Goal: Task Accomplishment & Management: Complete application form

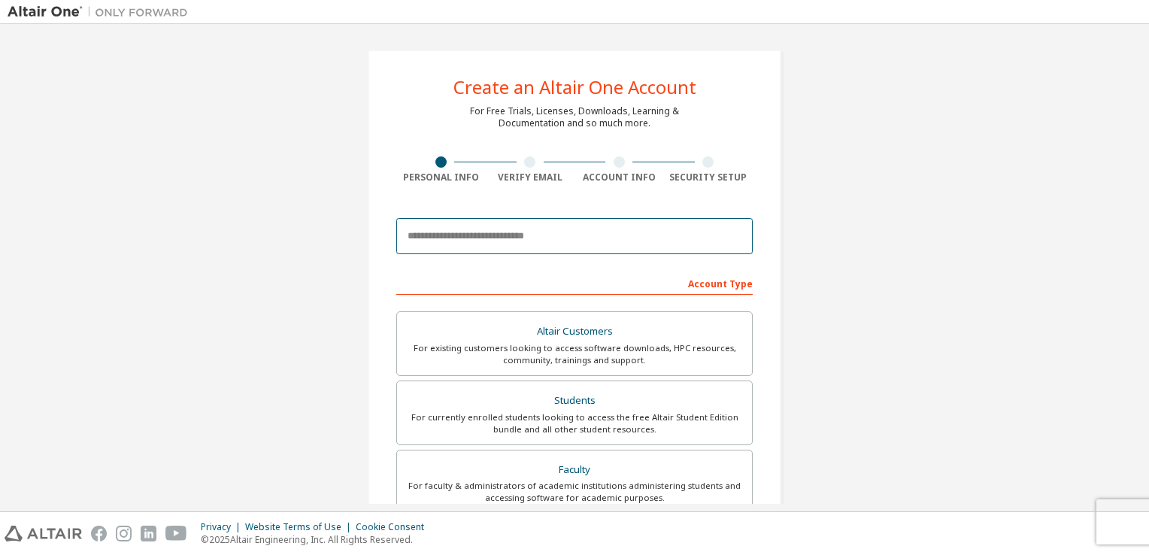
click at [563, 238] on input "email" at bounding box center [574, 236] width 356 height 36
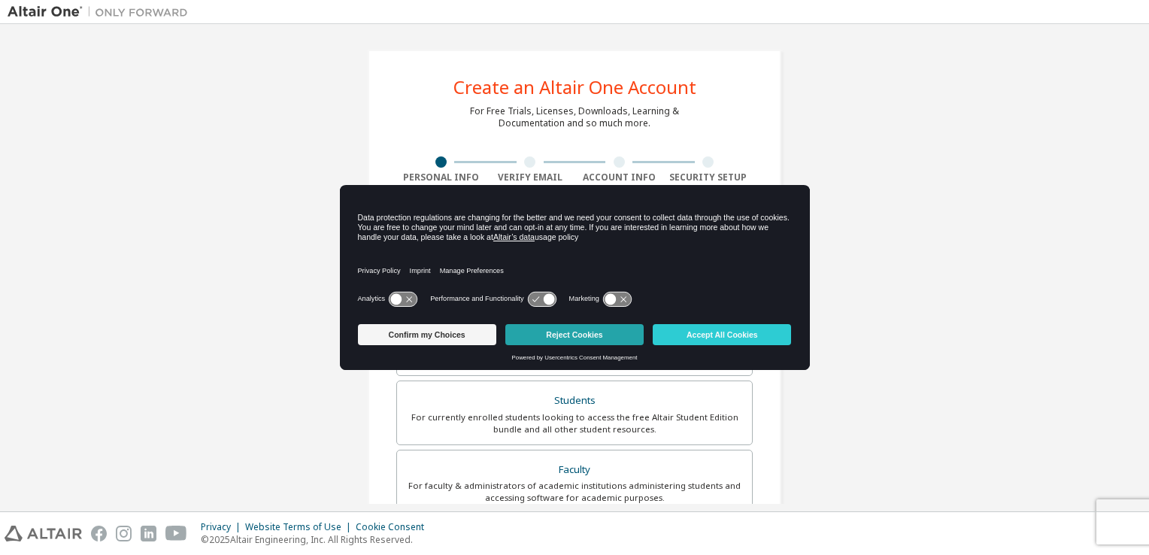
click at [548, 331] on button "Reject Cookies" at bounding box center [574, 334] width 138 height 21
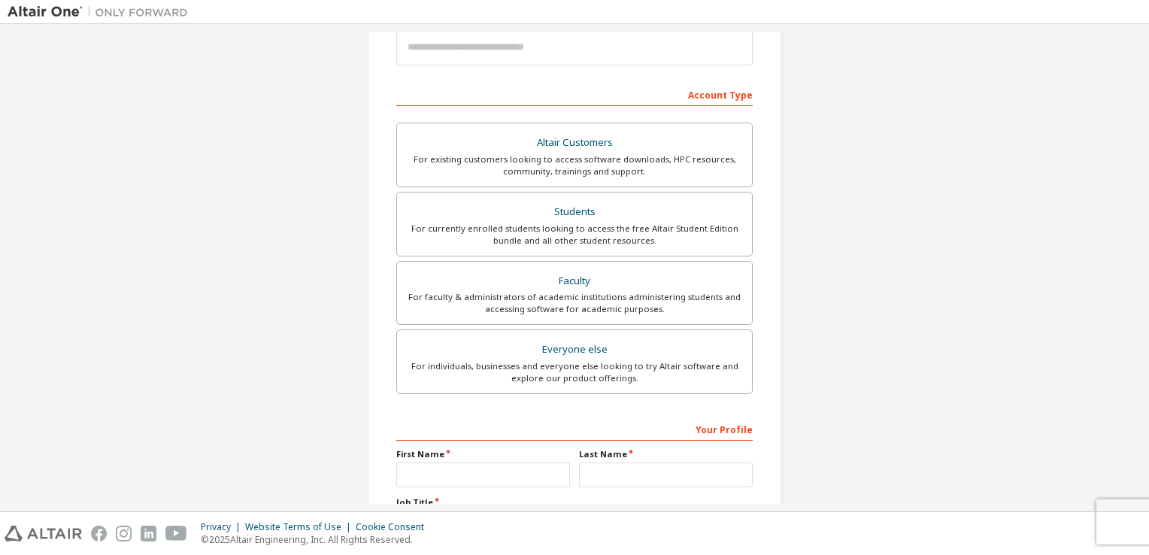
scroll to position [189, 0]
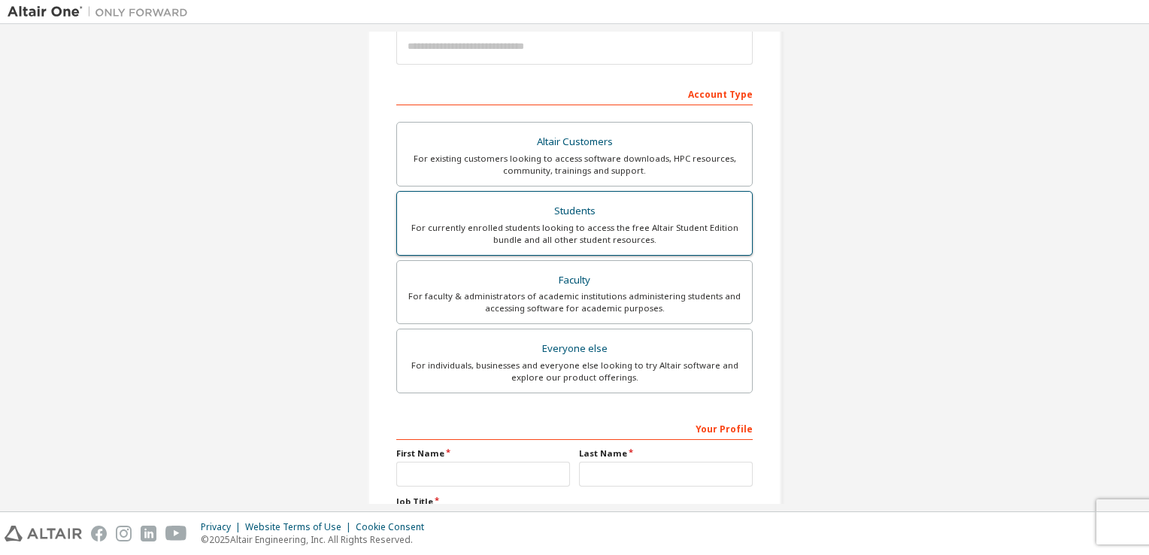
click at [510, 212] on div "Students" at bounding box center [574, 211] width 337 height 21
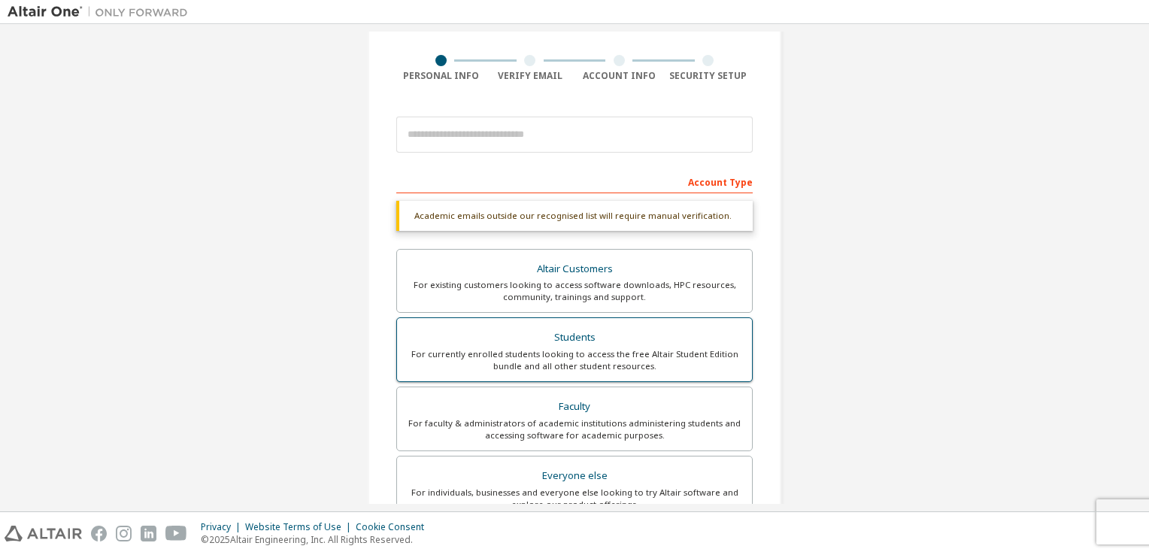
scroll to position [98, 0]
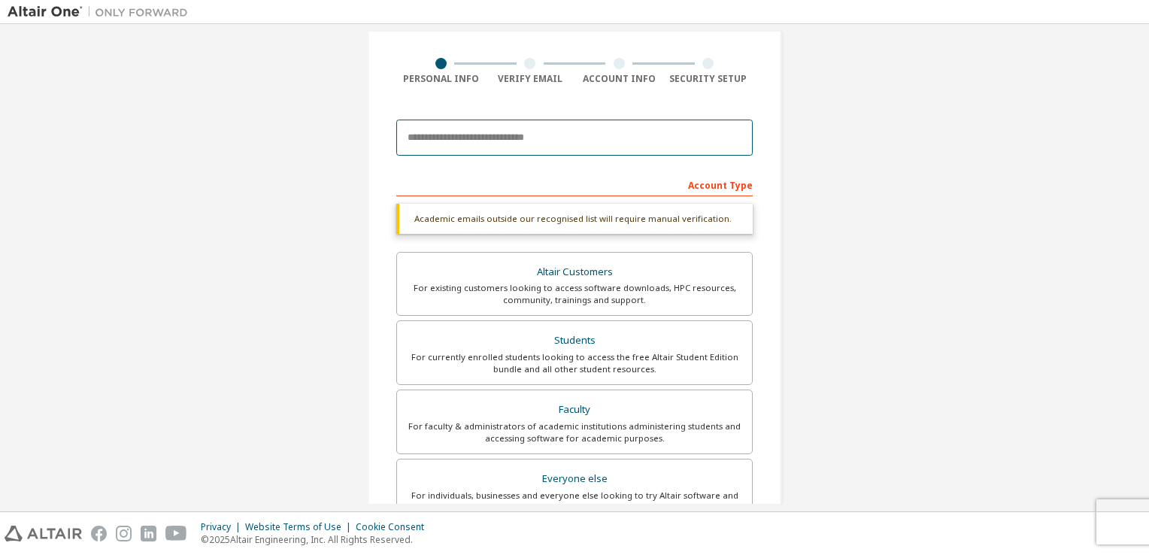
click at [569, 148] on input "email" at bounding box center [574, 138] width 356 height 36
type input "*"
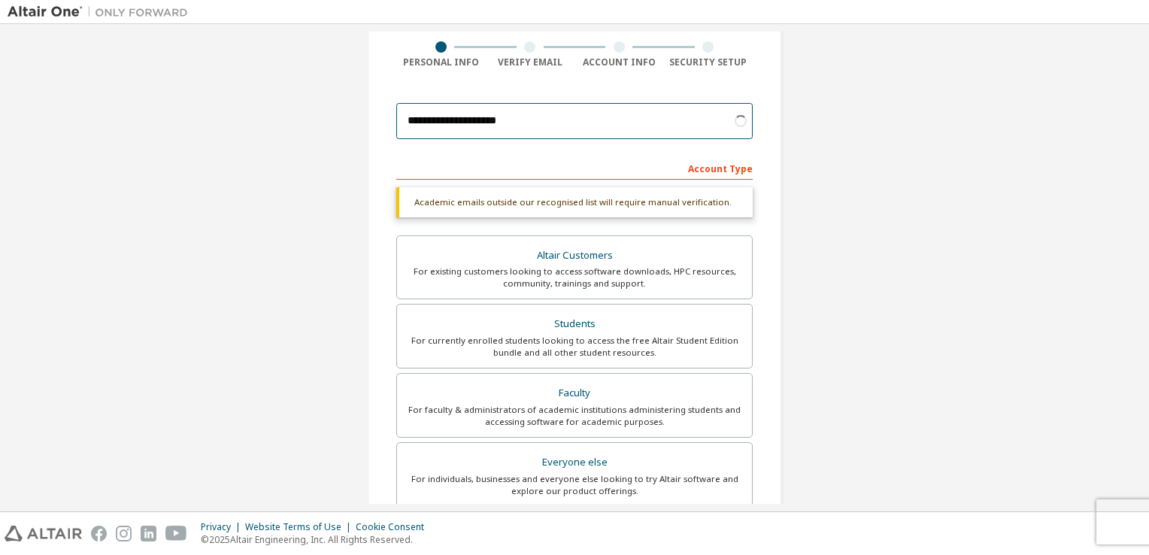
scroll to position [123, 0]
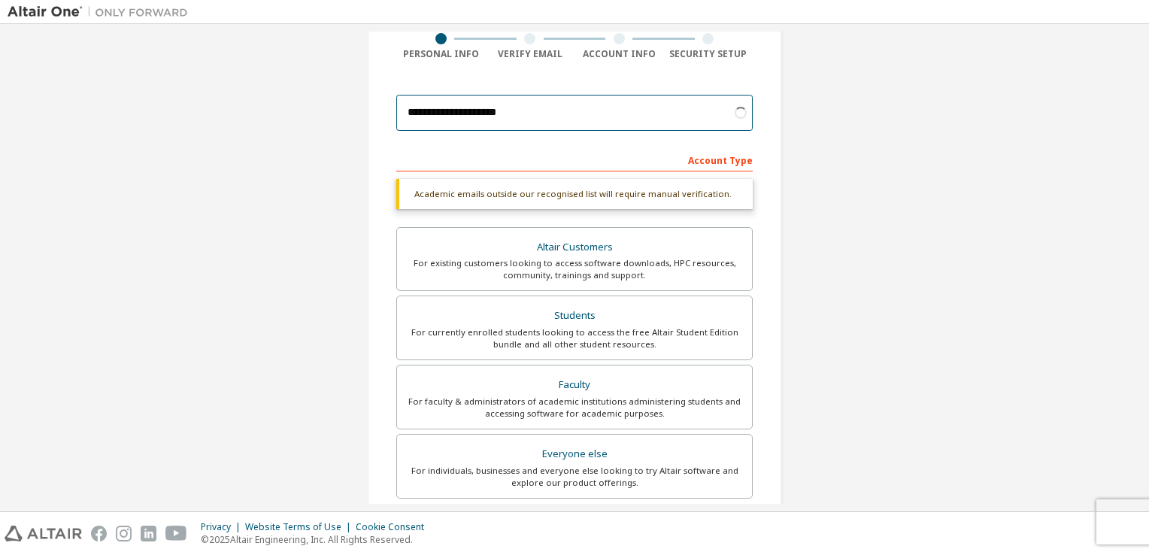
type input "**********"
click at [339, 284] on div "**********" at bounding box center [575, 325] width 1134 height 835
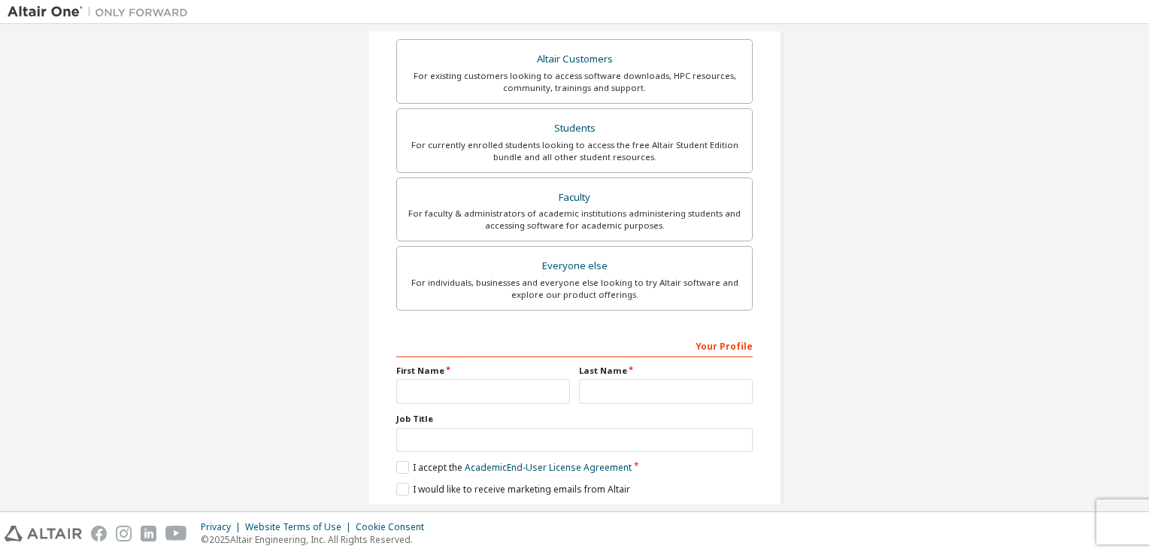
scroll to position [320, 0]
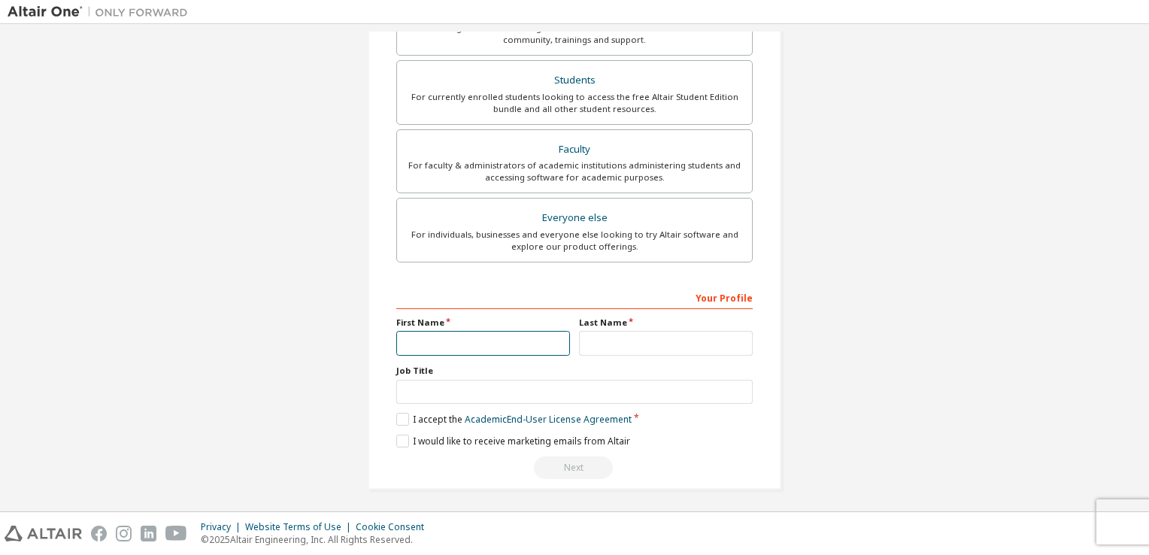
click at [424, 331] on input "text" at bounding box center [483, 343] width 174 height 25
type input "***"
type input "*********"
click at [397, 419] on label "I accept the Academic End-User License Agreement" at bounding box center [513, 419] width 235 height 13
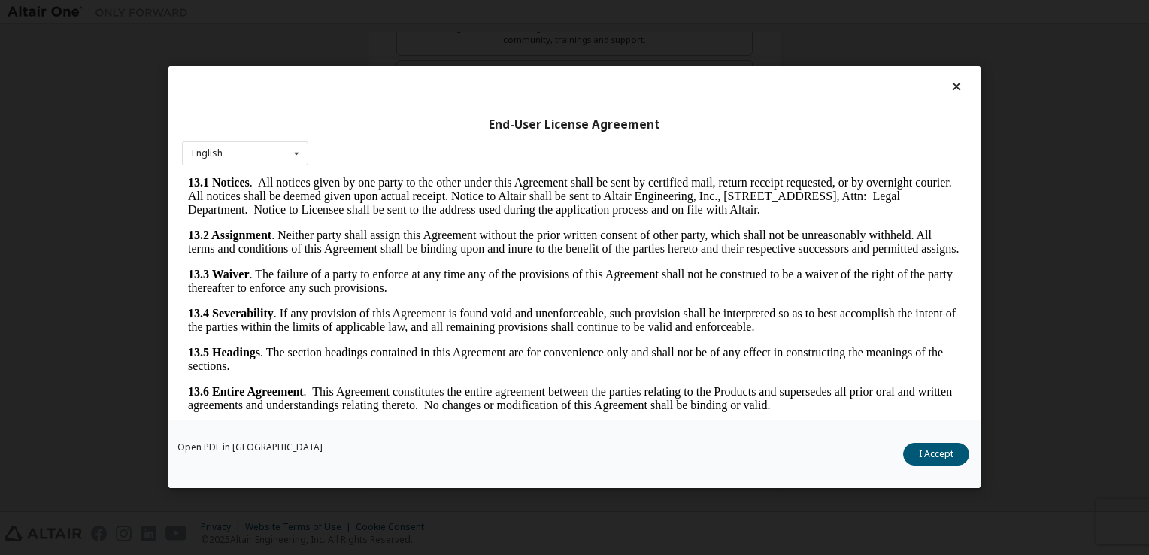
scroll to position [2508, 0]
click at [925, 456] on button "I Accept" at bounding box center [936, 454] width 66 height 23
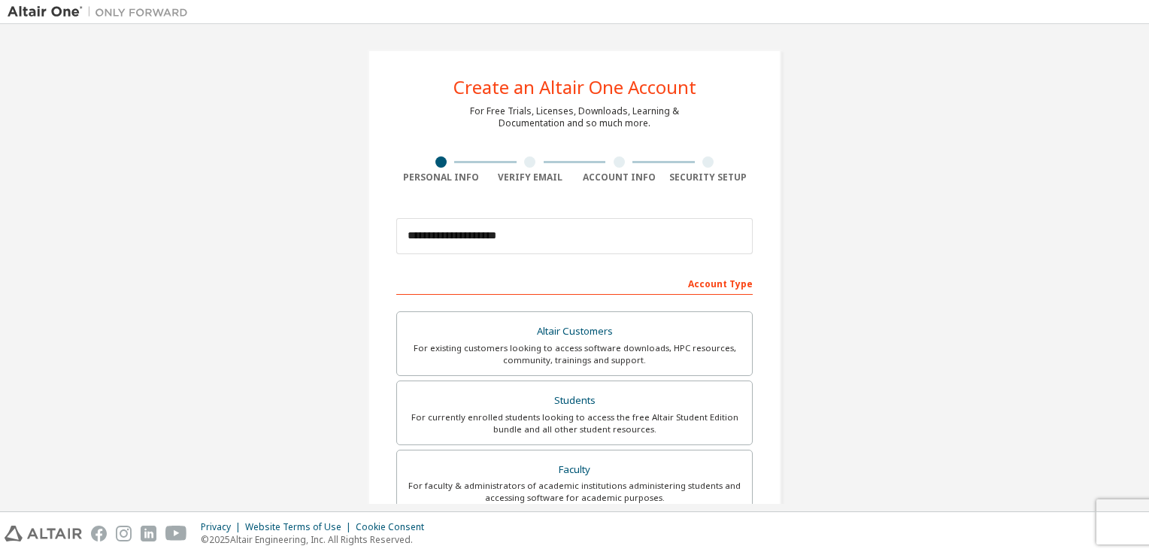
scroll to position [320, 0]
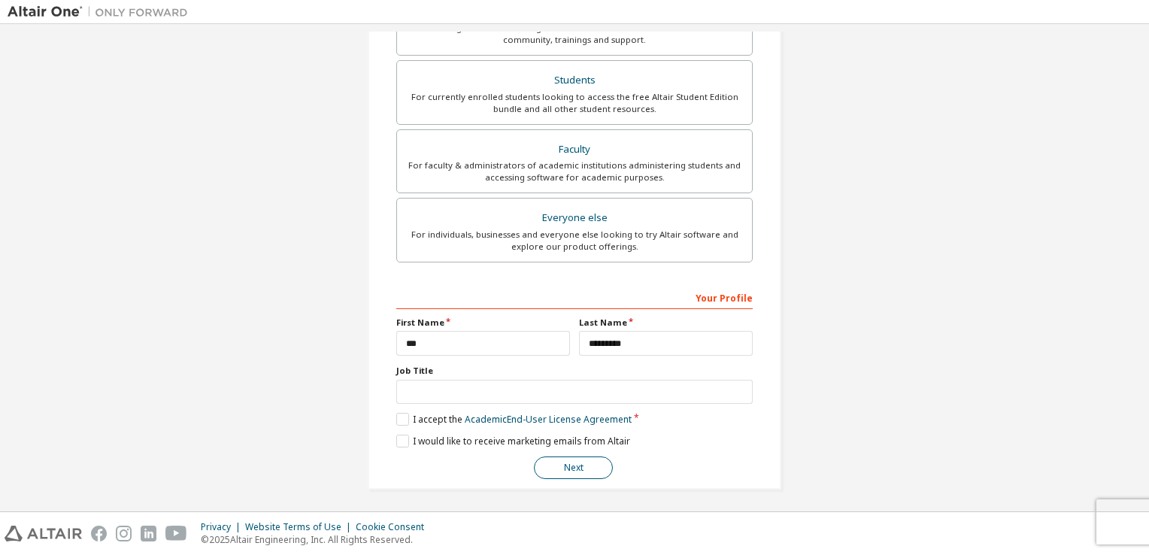
click at [577, 471] on button "Next" at bounding box center [573, 467] width 79 height 23
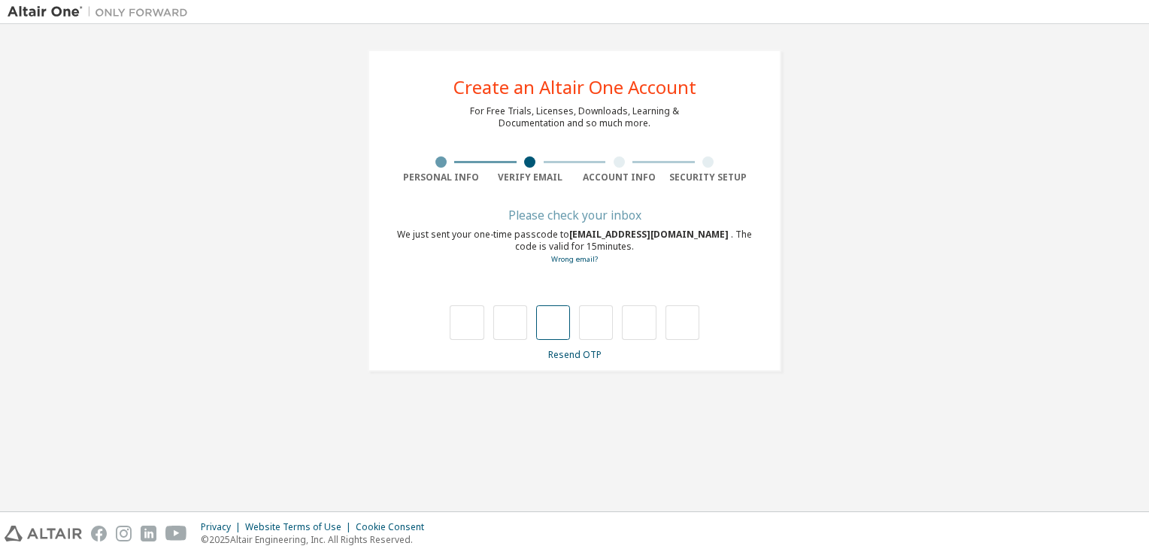
type input "*"
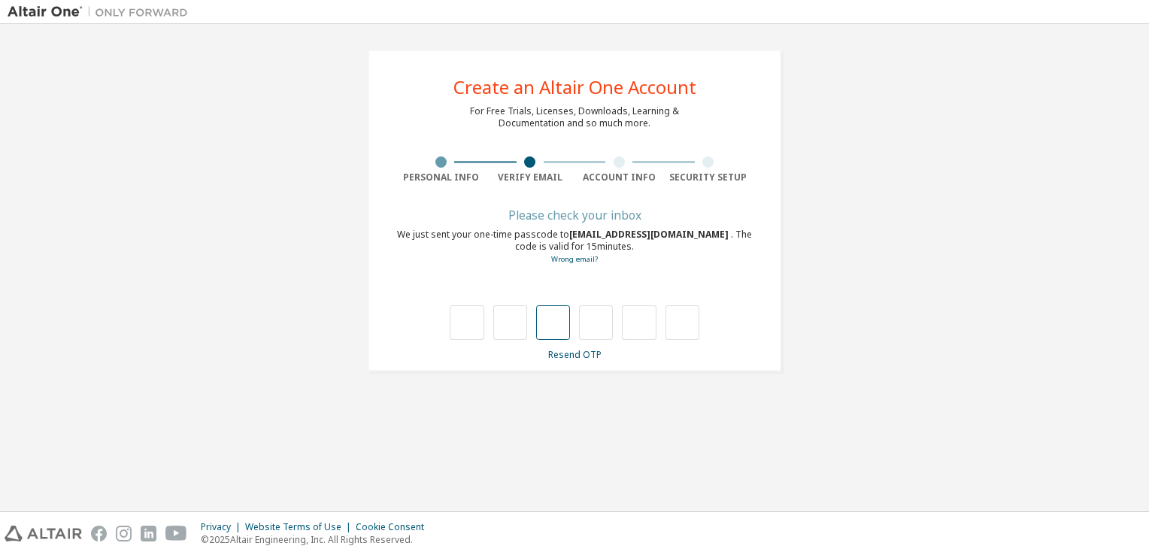
type input "*"
